Goal: Task Accomplishment & Management: Use online tool/utility

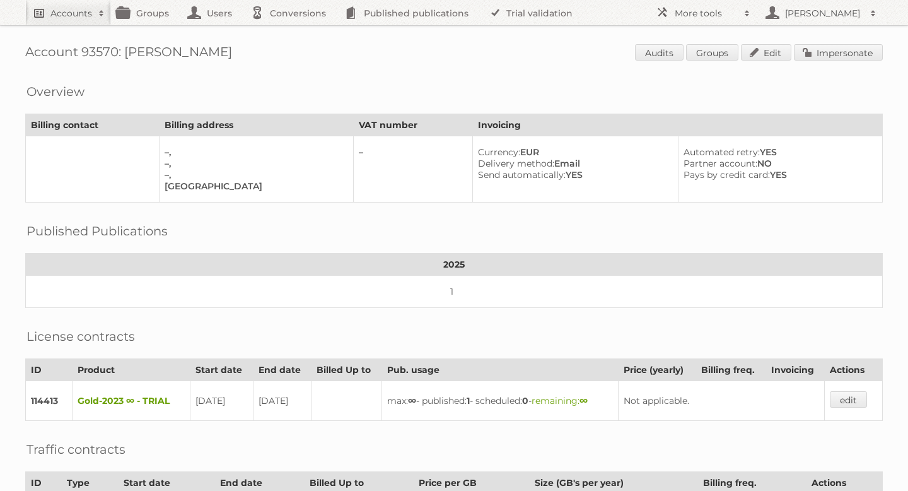
click at [93, 24] on link "Accounts" at bounding box center [68, 12] width 86 height 25
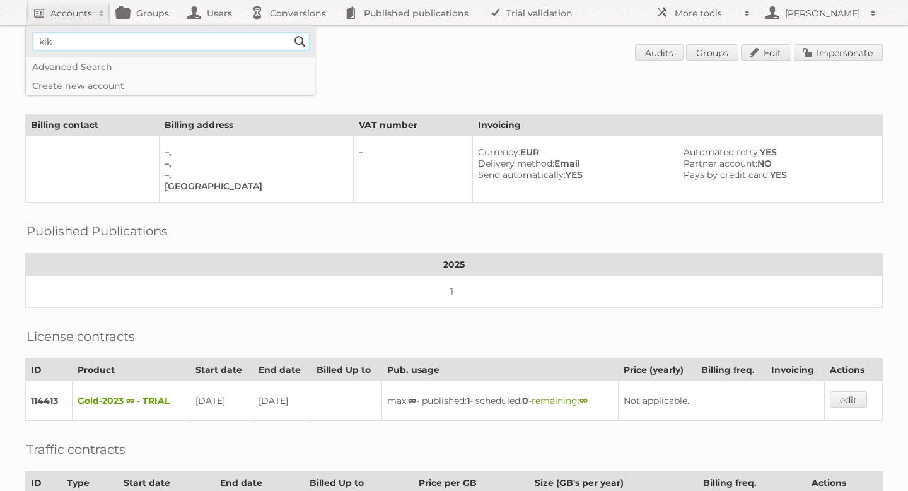
type input"] "Kik textil"
click at [294, 42] on input "Search" at bounding box center [300, 41] width 19 height 19
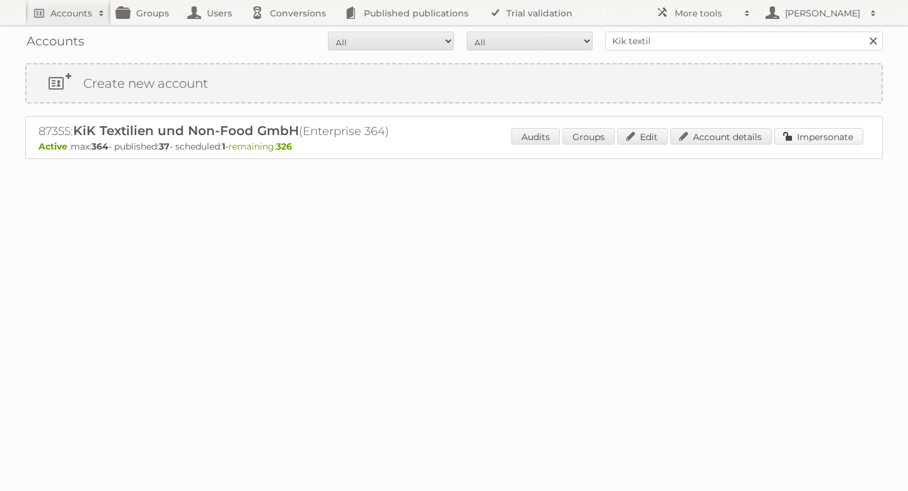
click at [801, 132] on link "Impersonate" at bounding box center [818, 136] width 89 height 16
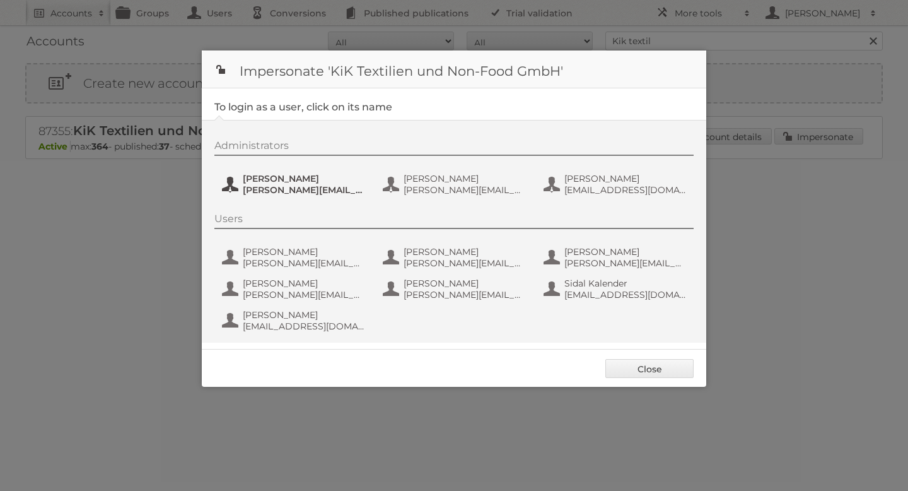
click at [279, 183] on span "Andre Busch" at bounding box center [304, 178] width 122 height 11
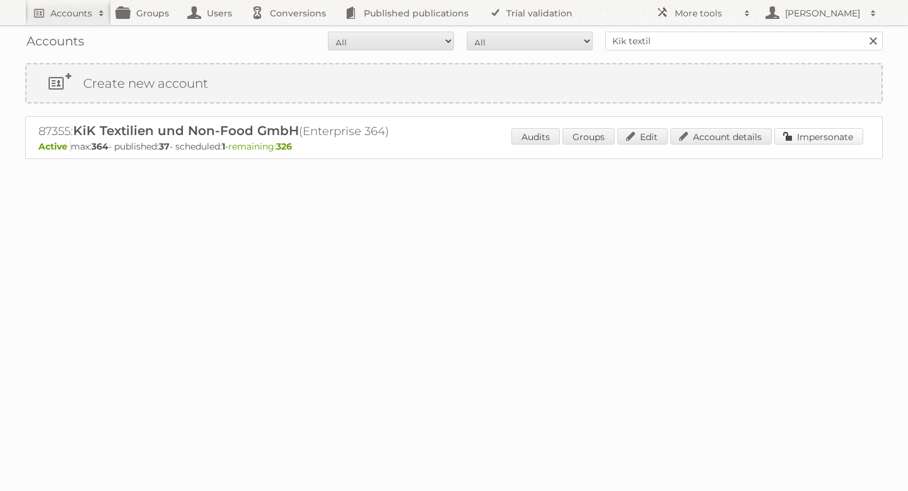
click at [812, 138] on link "Impersonate" at bounding box center [818, 136] width 89 height 16
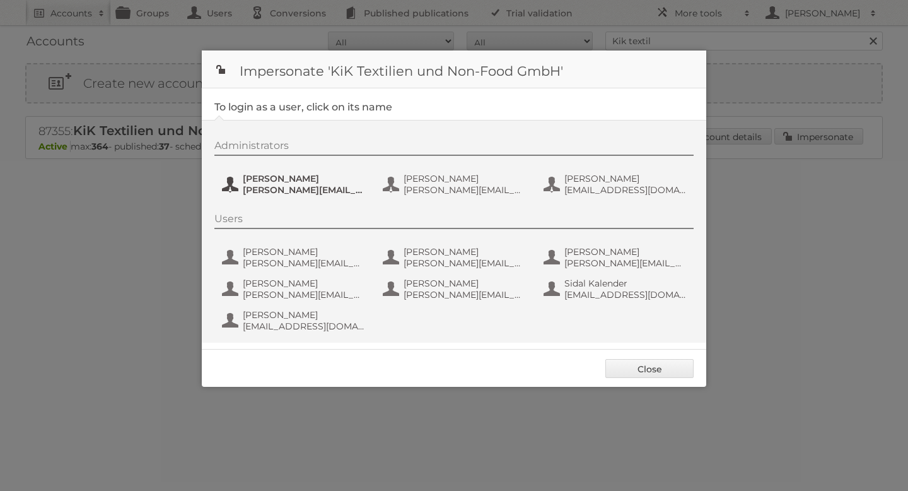
click at [255, 187] on span "Andre.Busch@kik.eu" at bounding box center [304, 189] width 122 height 11
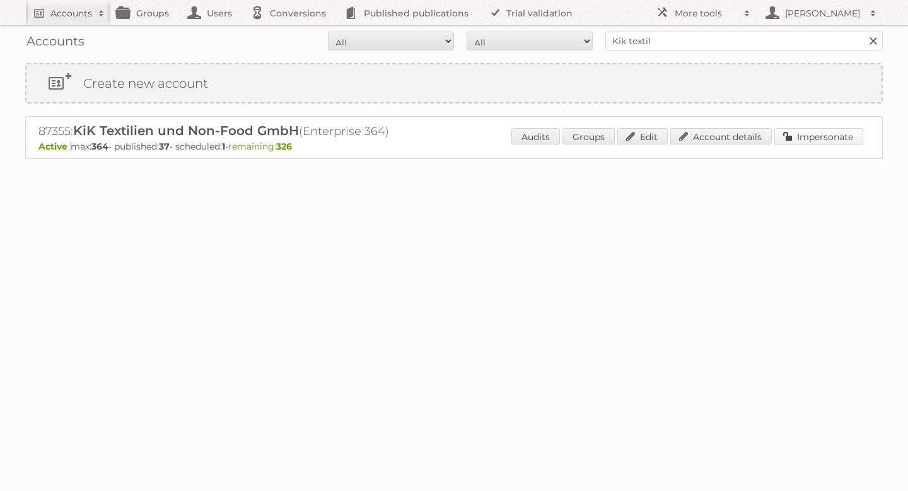
click at [837, 137] on link "Impersonate" at bounding box center [818, 136] width 89 height 16
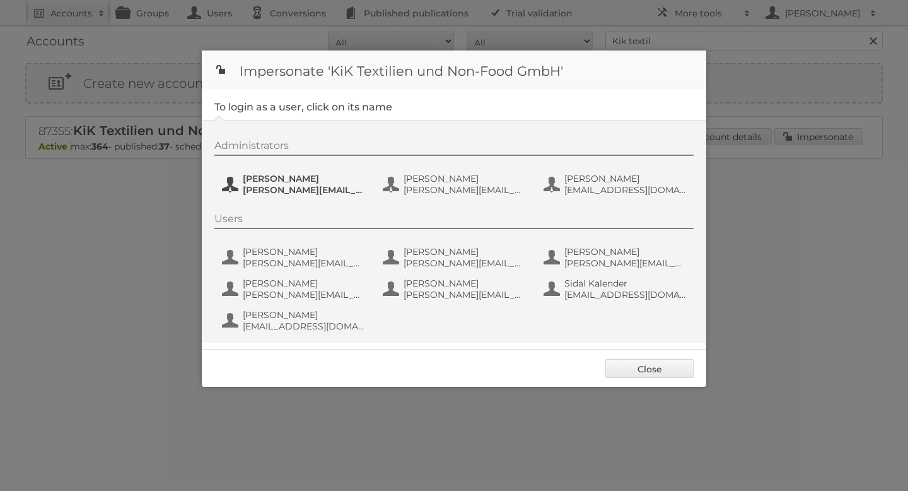
click at [272, 180] on span "Andre Busch" at bounding box center [304, 178] width 122 height 11
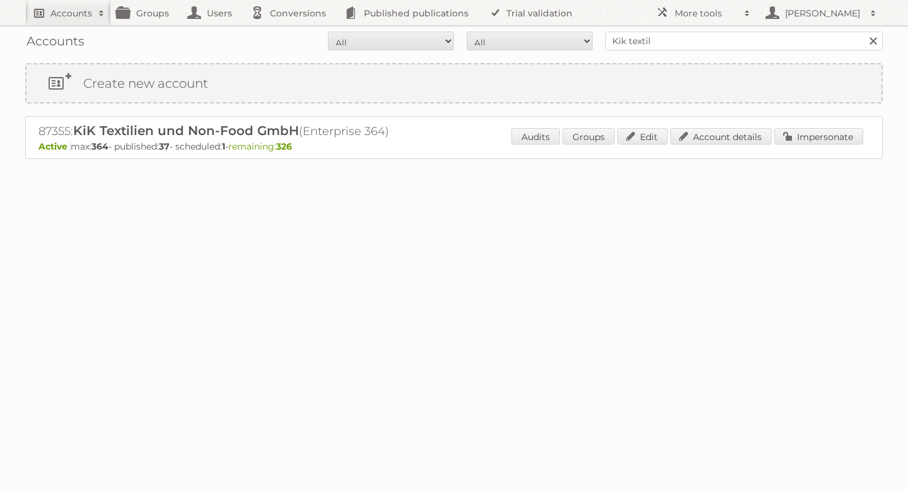
click at [75, 9] on h2 "Accounts" at bounding box center [71, 13] width 42 height 13
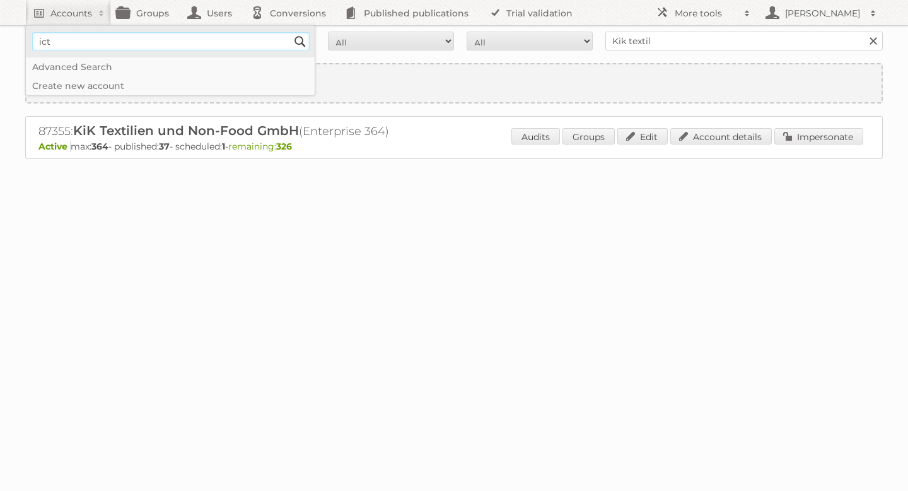
type input"] "ICT Edeka"
click at [294, 42] on input "Search" at bounding box center [300, 41] width 19 height 19
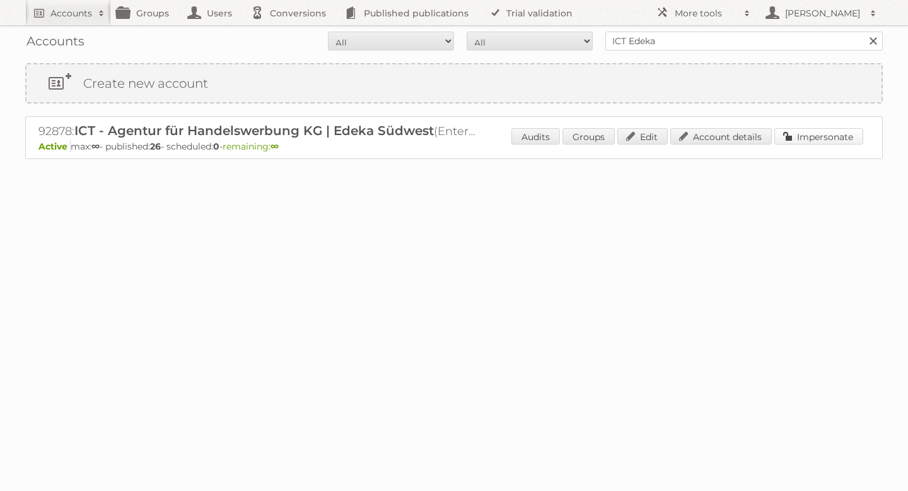
click at [786, 136] on link "Impersonate" at bounding box center [818, 136] width 89 height 16
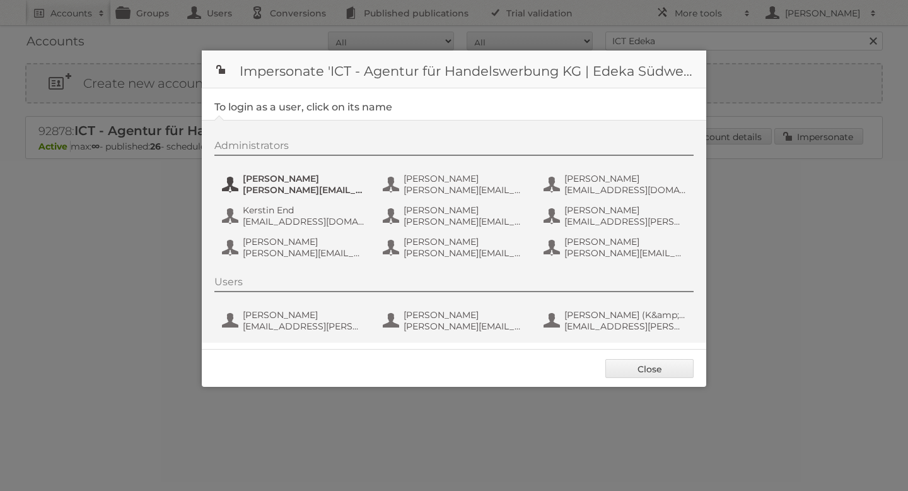
click at [272, 179] on span "[PERSON_NAME]" at bounding box center [304, 178] width 122 height 11
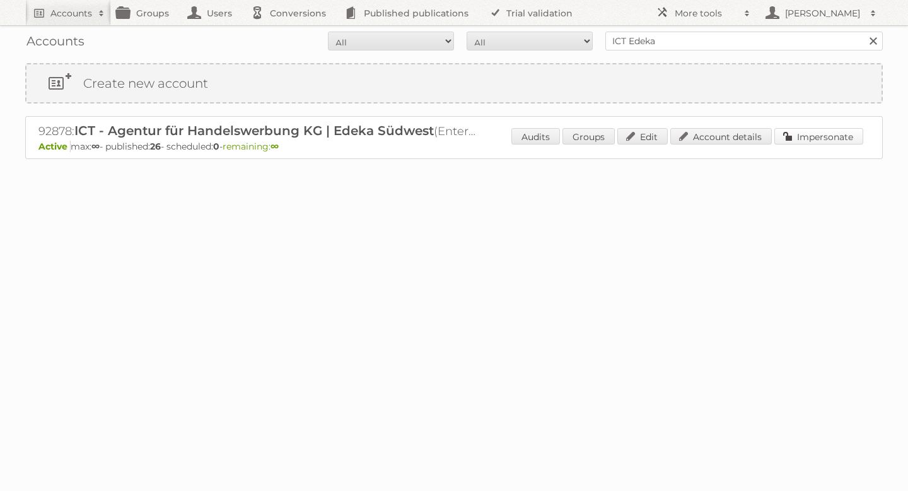
click at [797, 137] on link "Impersonate" at bounding box center [818, 136] width 89 height 16
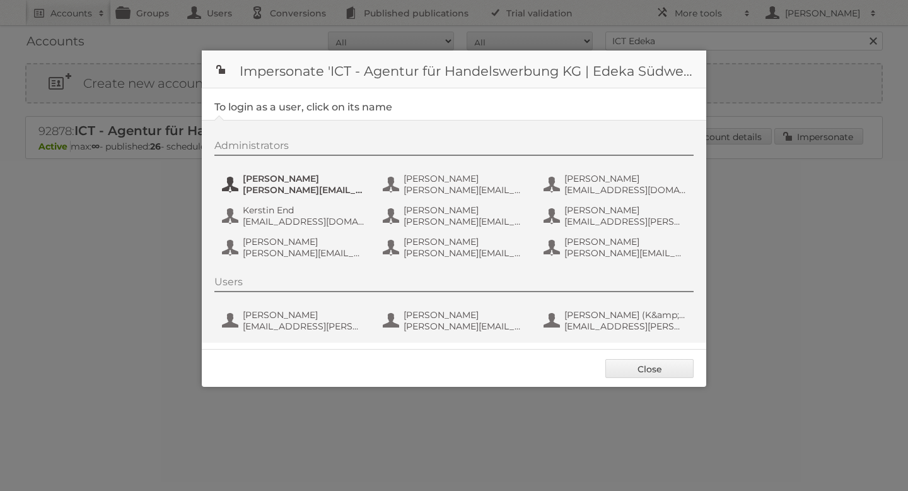
click at [277, 180] on span "[PERSON_NAME]" at bounding box center [304, 178] width 122 height 11
